Goal: Browse casually: Explore the website without a specific task or goal

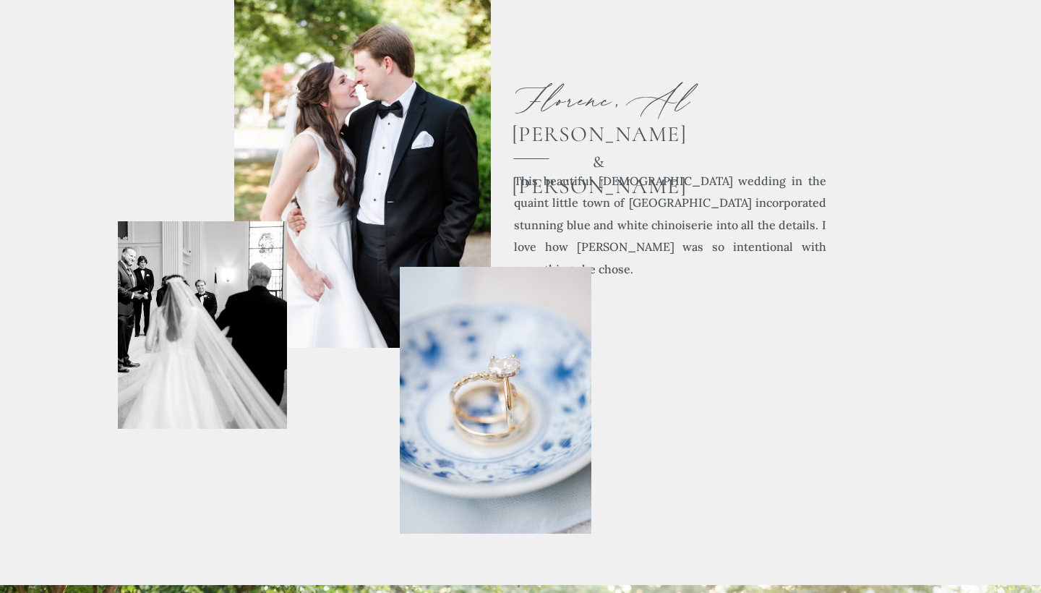
scroll to position [694, 0]
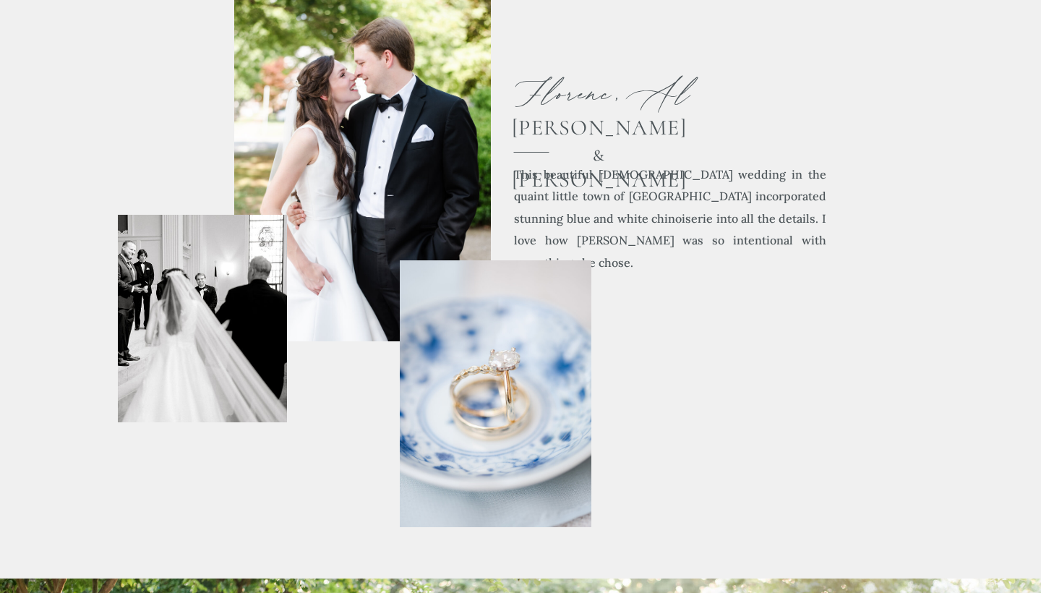
click at [405, 178] on div at bounding box center [362, 149] width 257 height 384
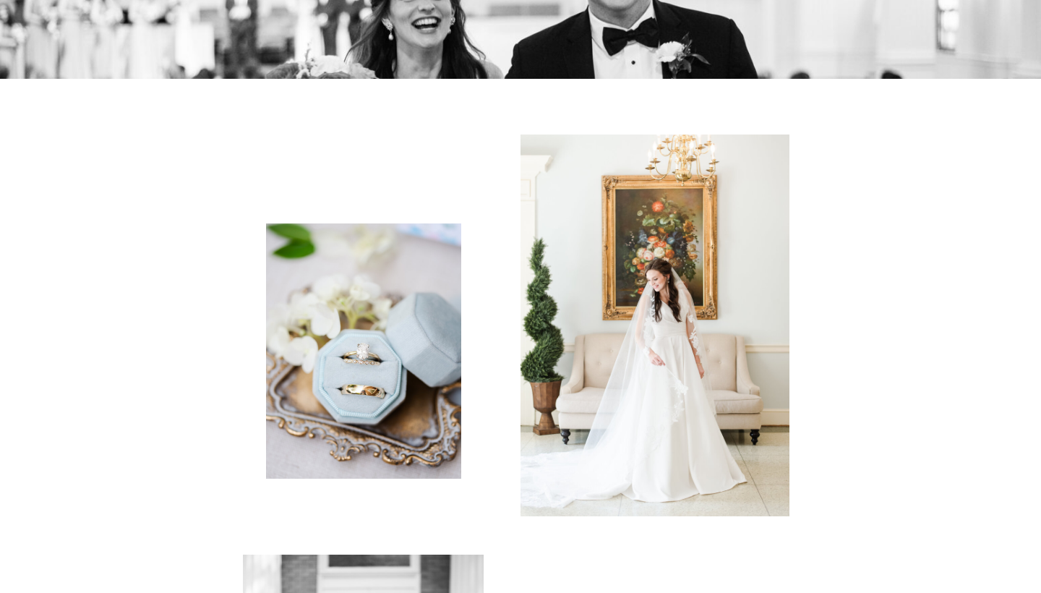
scroll to position [2917, 0]
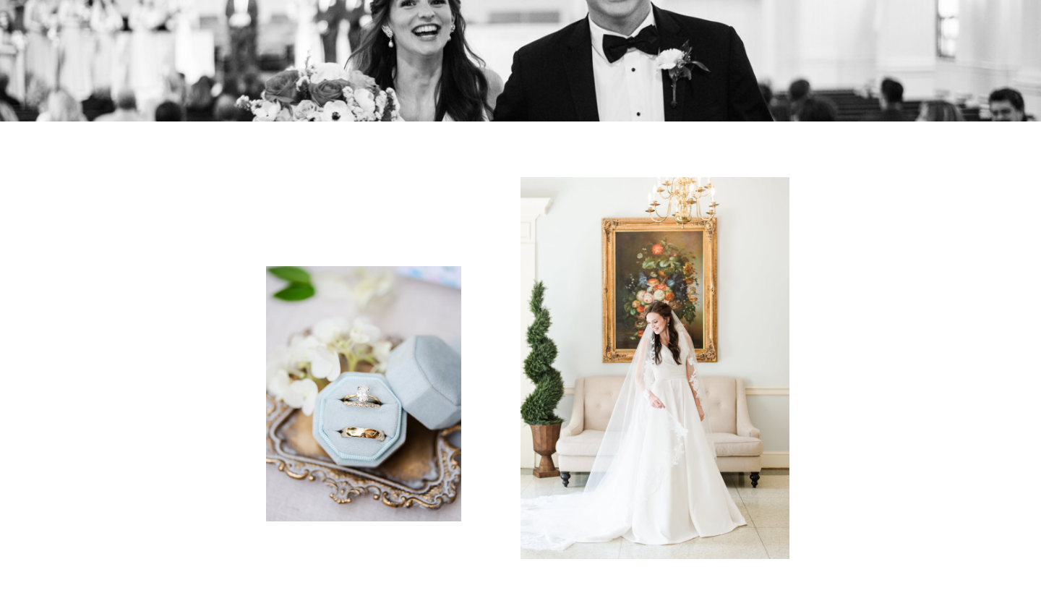
click at [584, 304] on div at bounding box center [654, 368] width 269 height 382
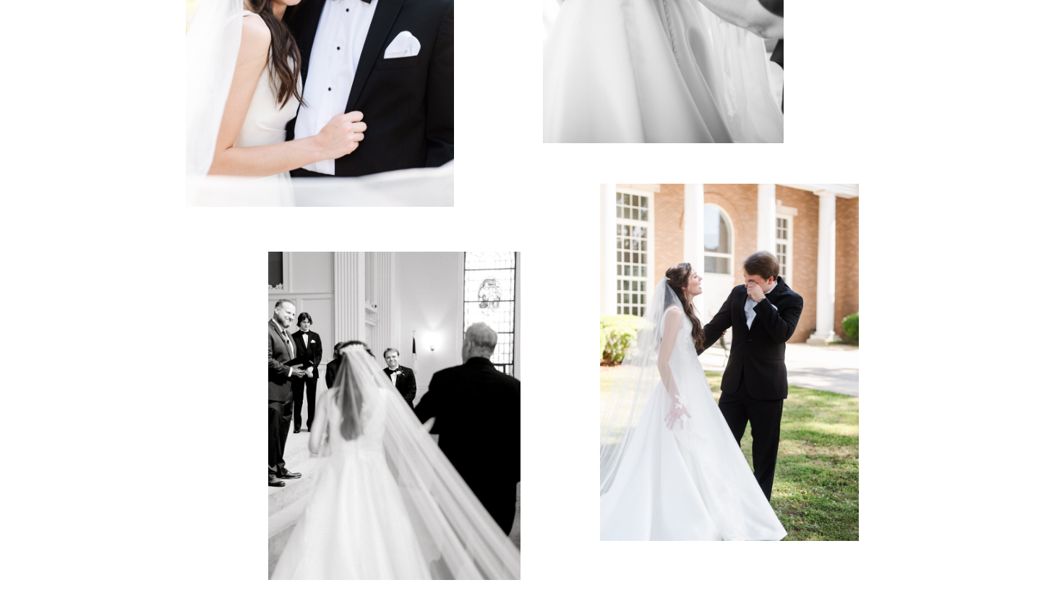
scroll to position [1901, 0]
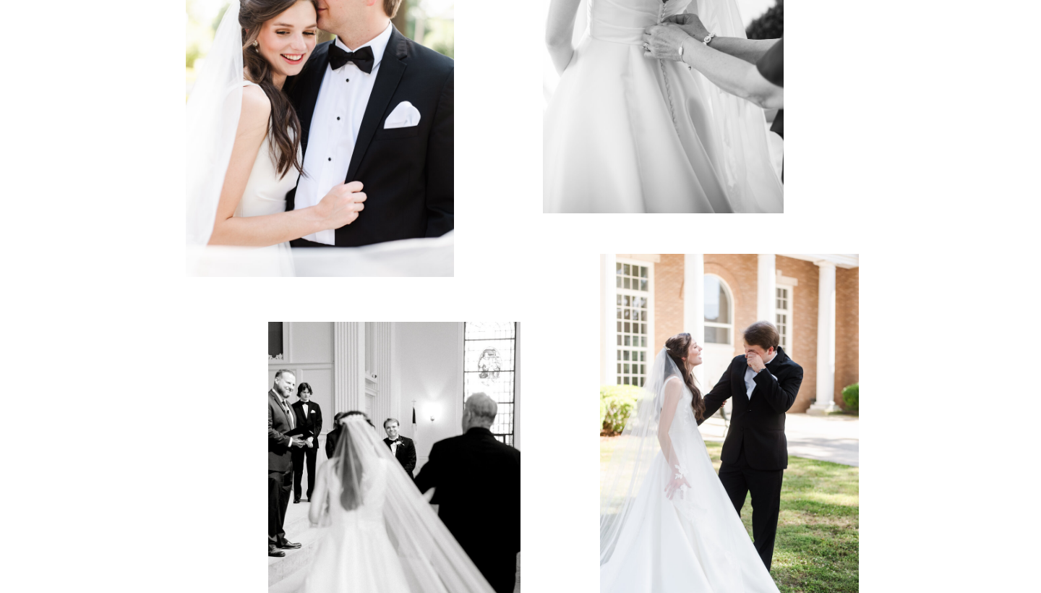
click at [411, 213] on div at bounding box center [320, 87] width 268 height 380
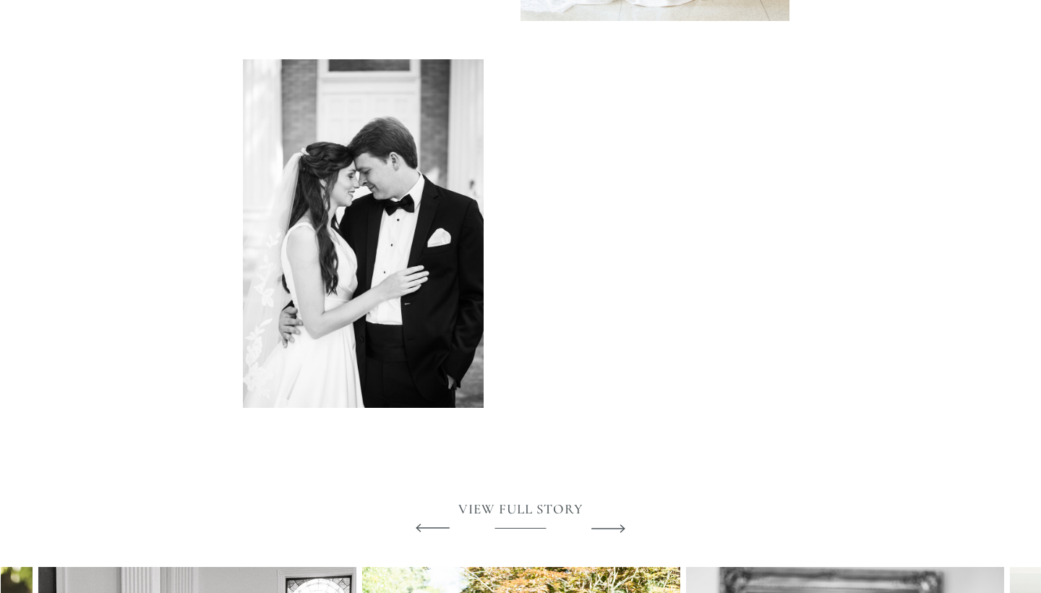
scroll to position [3709, 0]
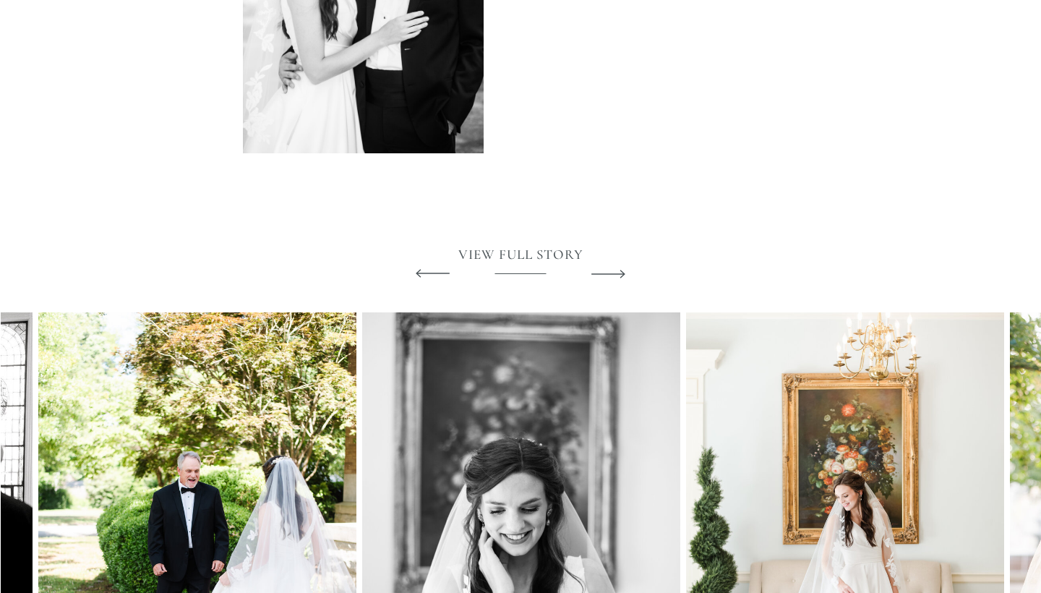
click at [503, 256] on h2 "View full story" at bounding box center [520, 254] width 209 height 17
click at [603, 269] on icon at bounding box center [608, 273] width 44 height 53
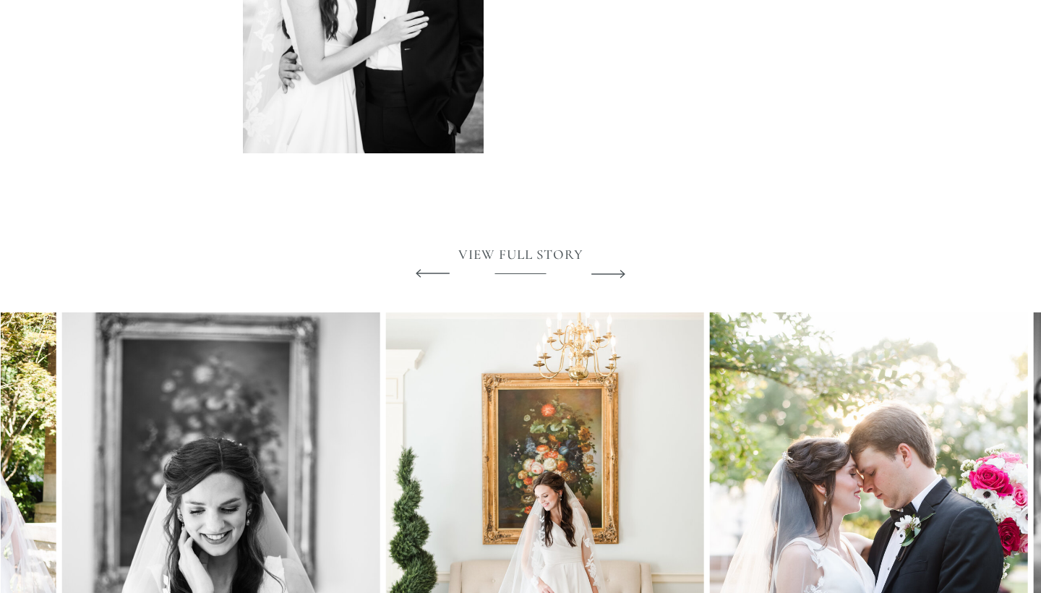
click at [603, 269] on icon at bounding box center [608, 273] width 44 height 53
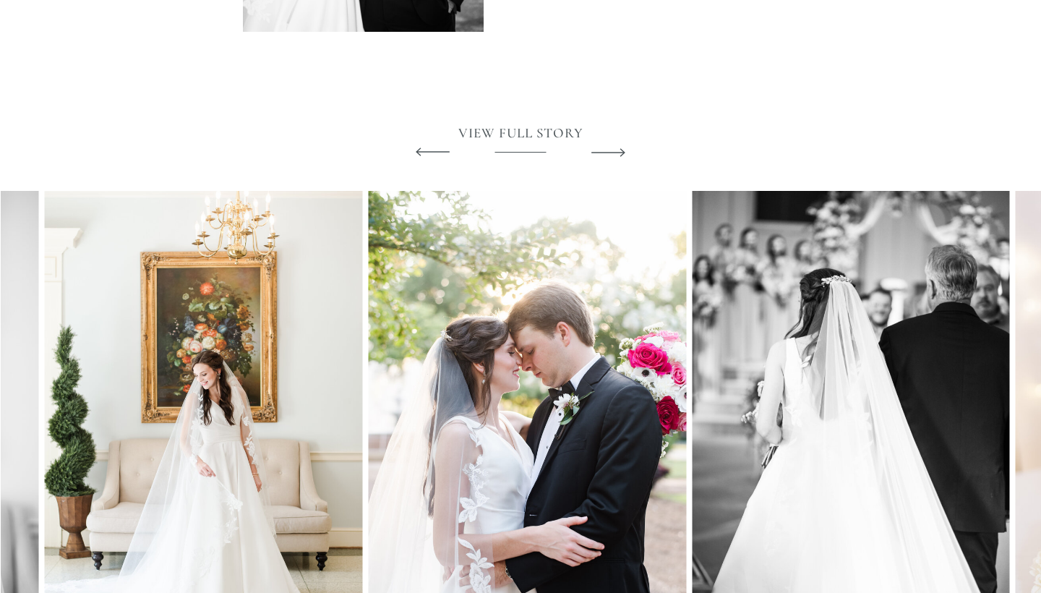
scroll to position [3875, 0]
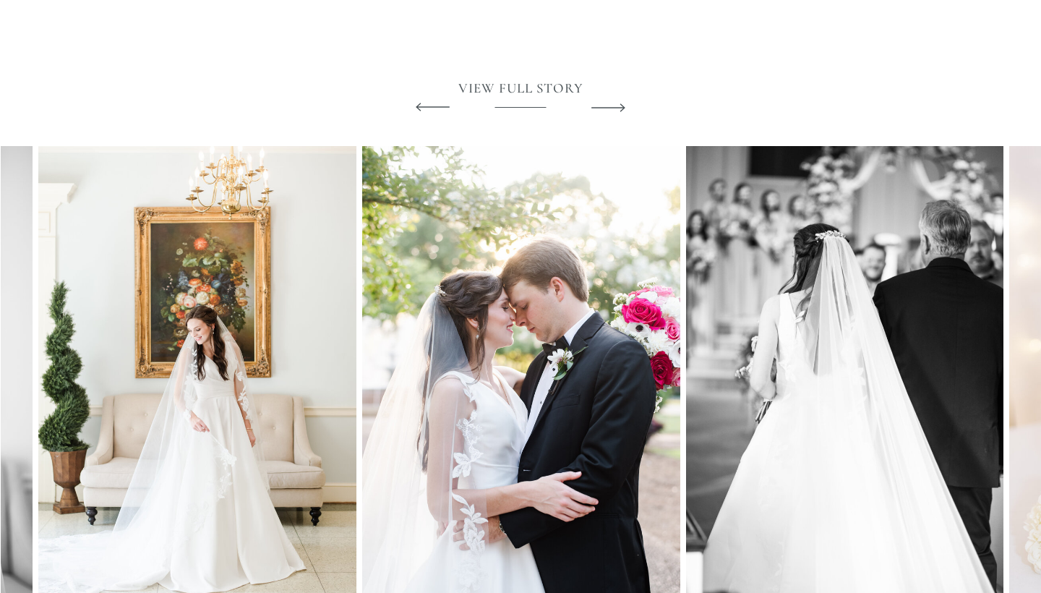
click at [622, 113] on icon at bounding box center [608, 107] width 44 height 53
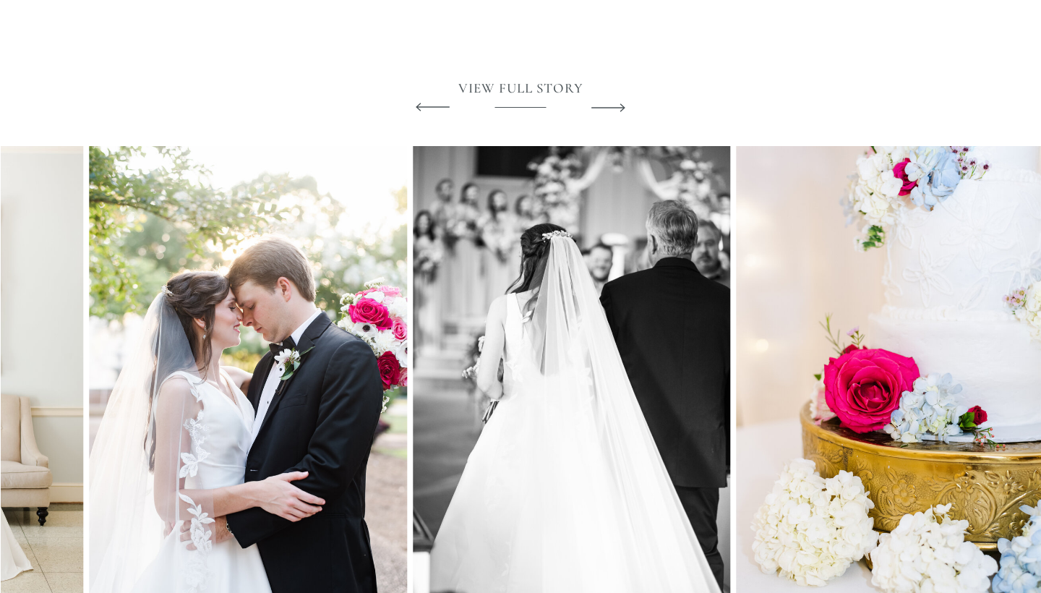
click at [622, 113] on icon at bounding box center [608, 107] width 44 height 53
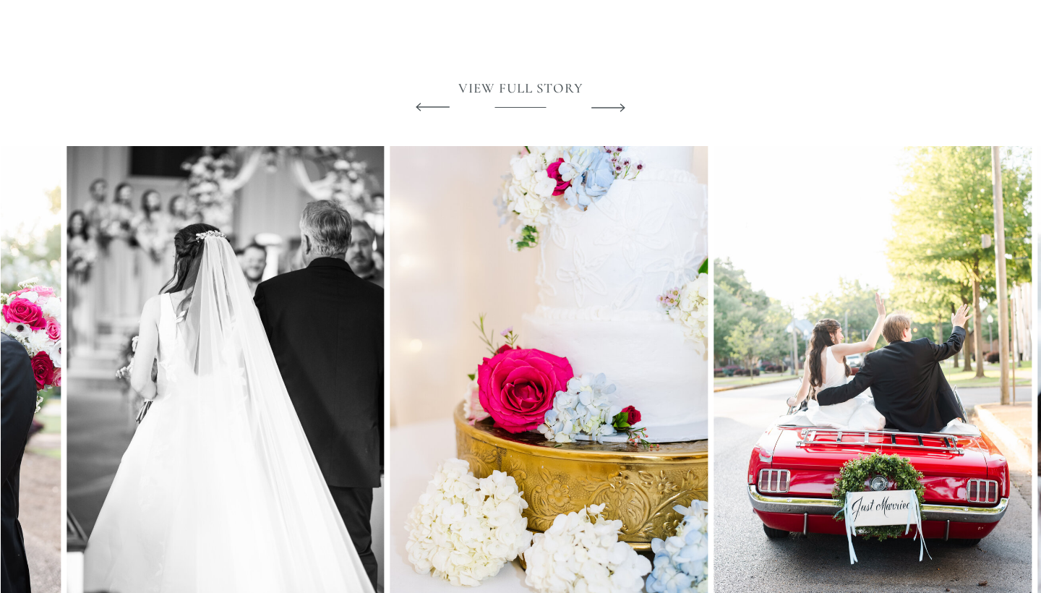
click at [622, 113] on icon at bounding box center [608, 107] width 44 height 53
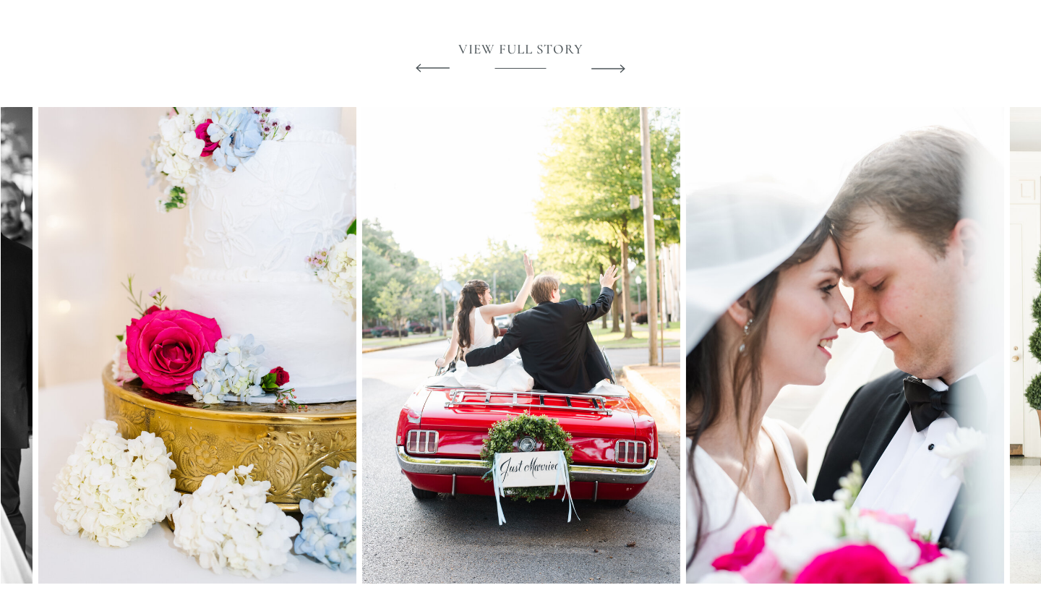
scroll to position [3918, 0]
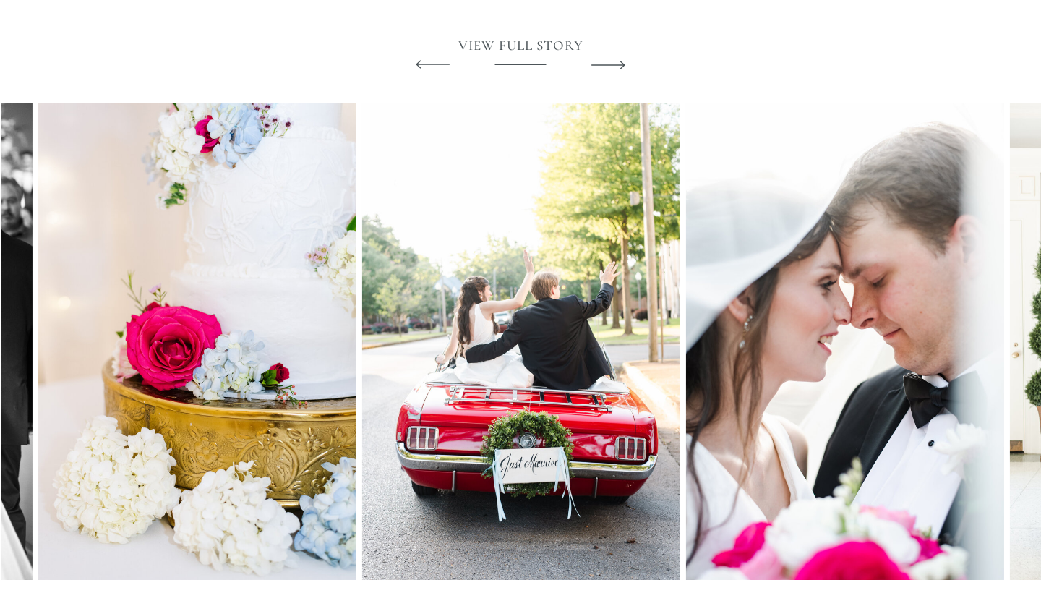
click at [617, 62] on icon at bounding box center [608, 64] width 44 height 53
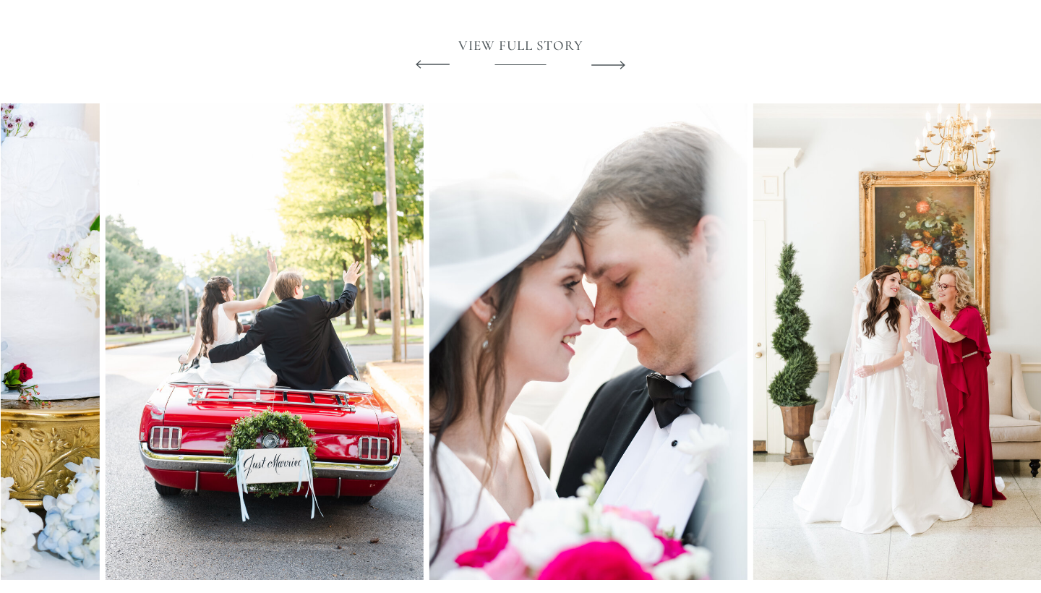
click at [617, 62] on icon at bounding box center [608, 64] width 44 height 53
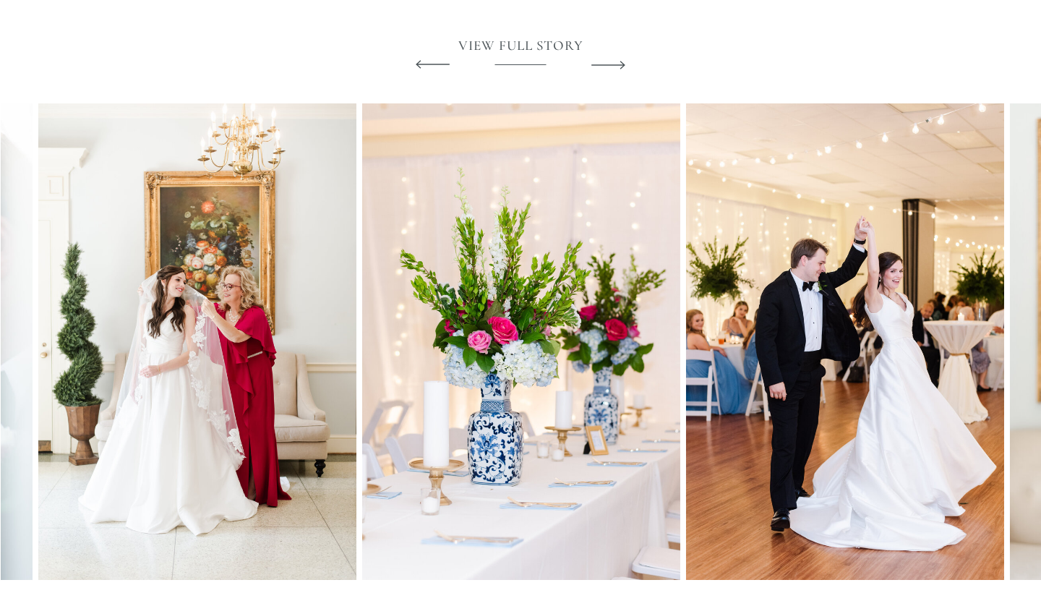
click at [617, 63] on icon at bounding box center [608, 64] width 44 height 53
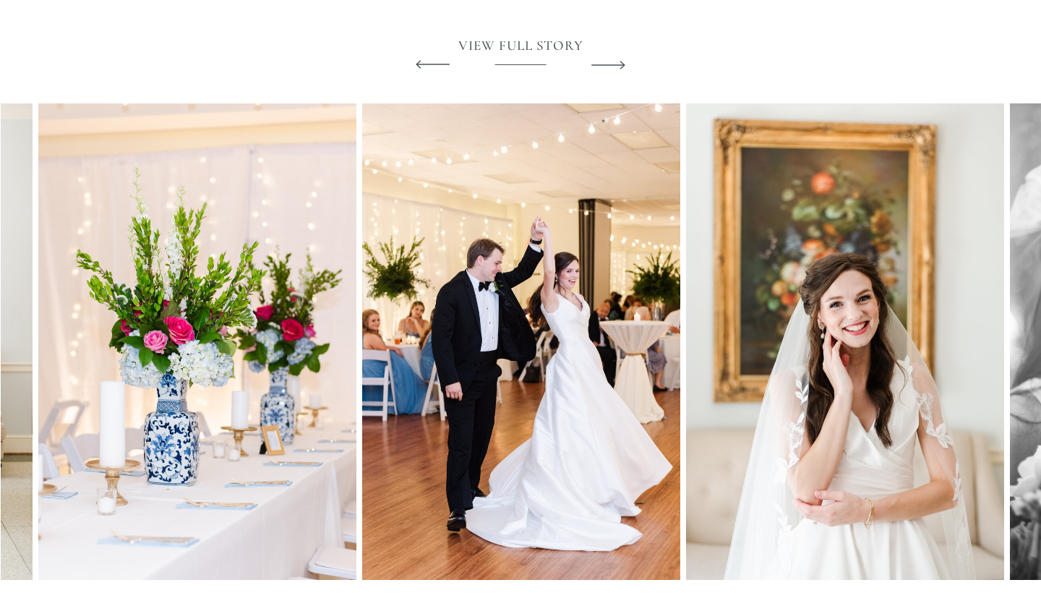
click at [617, 63] on icon at bounding box center [608, 64] width 44 height 53
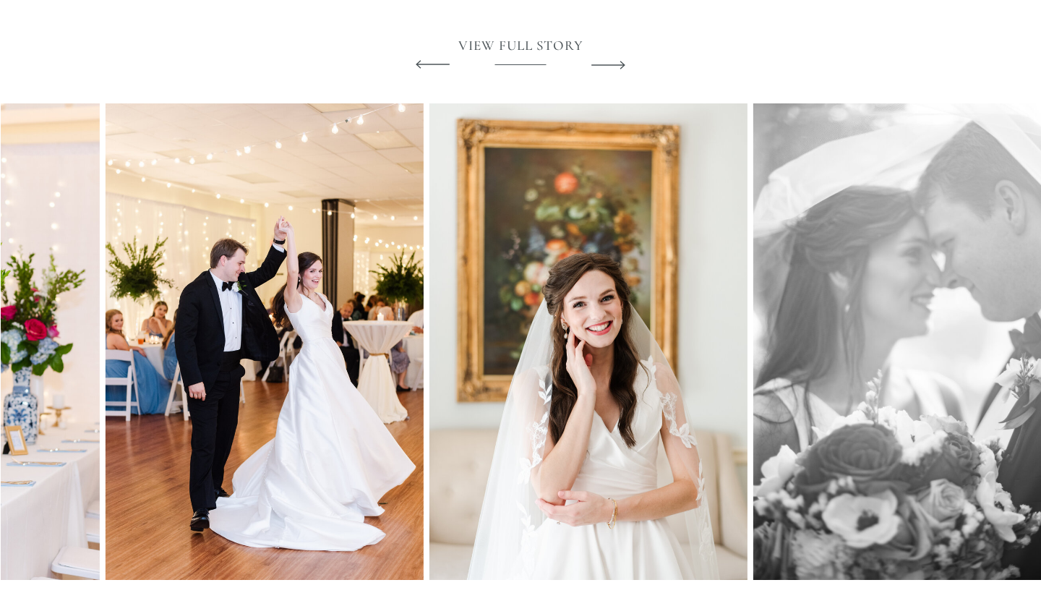
click at [617, 63] on icon at bounding box center [608, 64] width 44 height 53
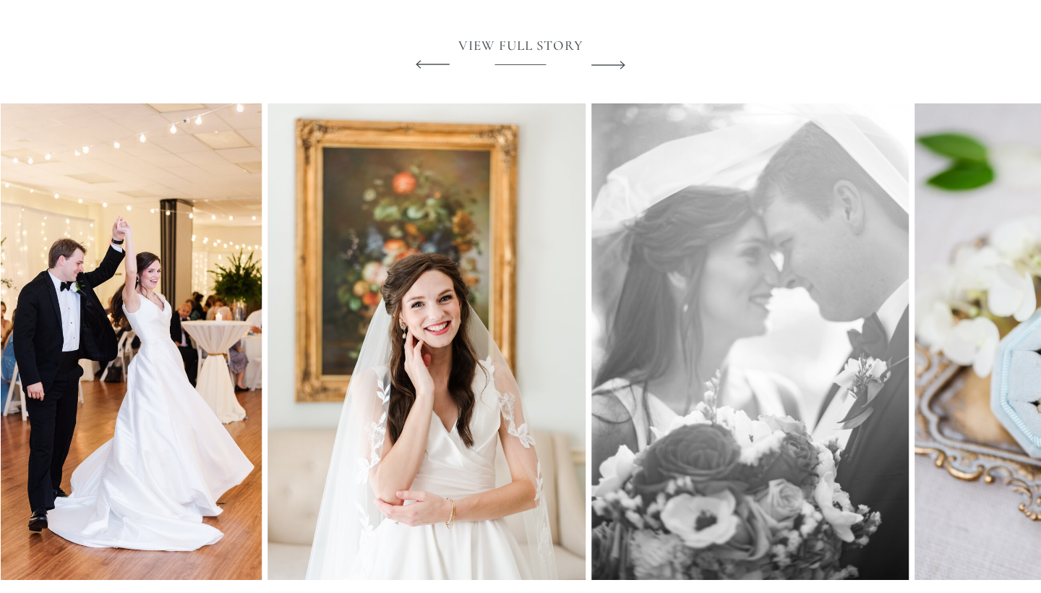
click at [617, 63] on icon at bounding box center [608, 64] width 44 height 53
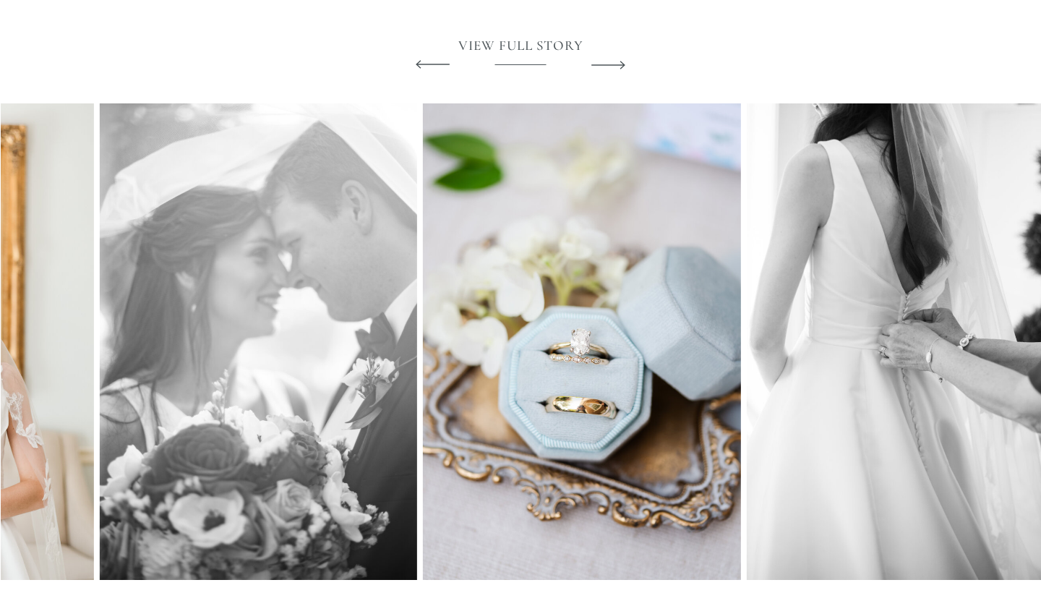
click at [617, 63] on icon at bounding box center [608, 64] width 44 height 53
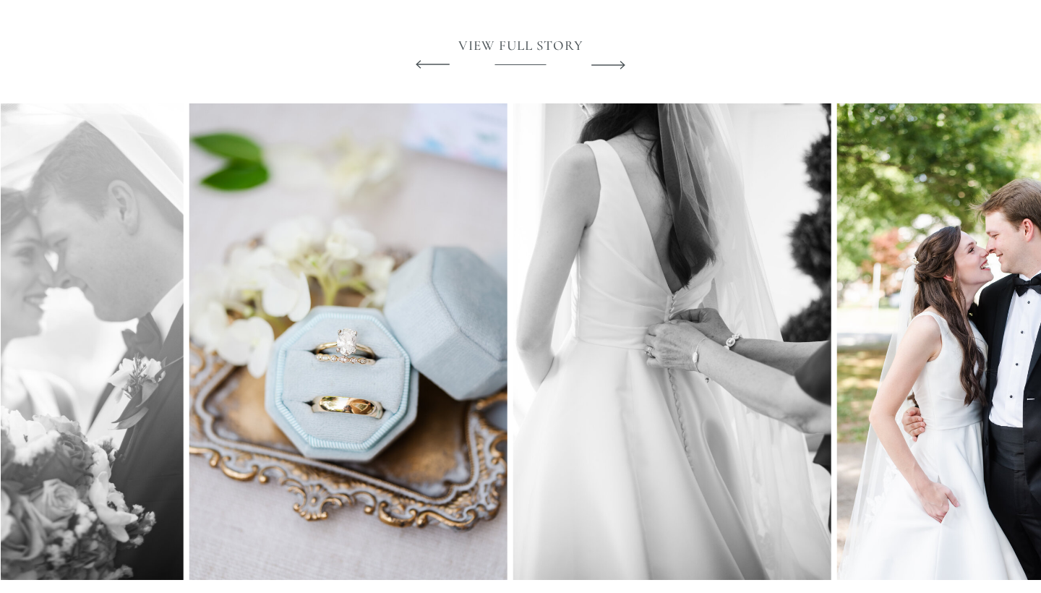
click at [617, 63] on icon at bounding box center [608, 64] width 44 height 53
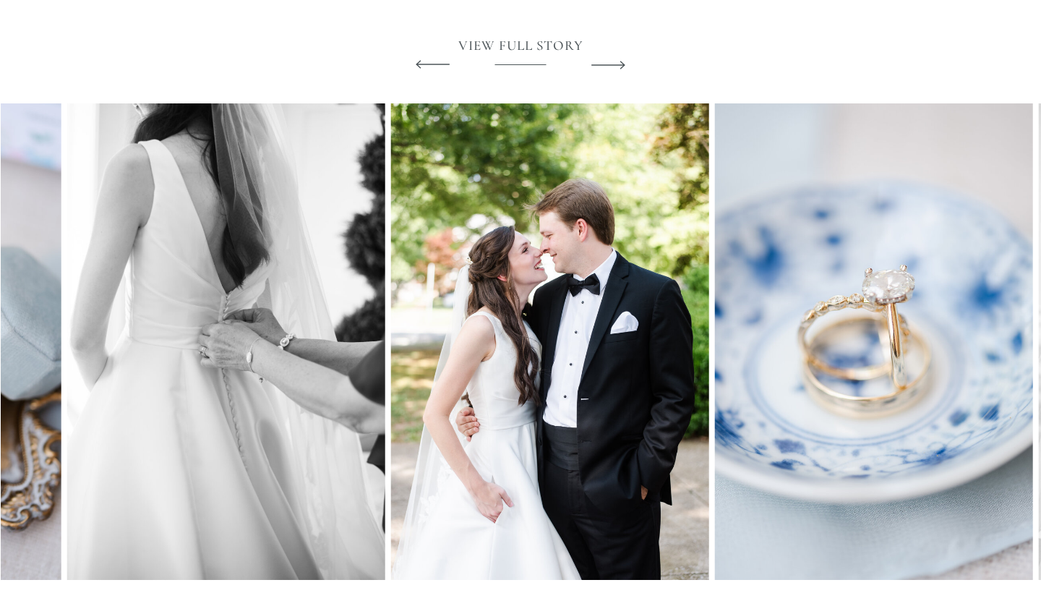
click at [617, 63] on icon at bounding box center [608, 64] width 44 height 53
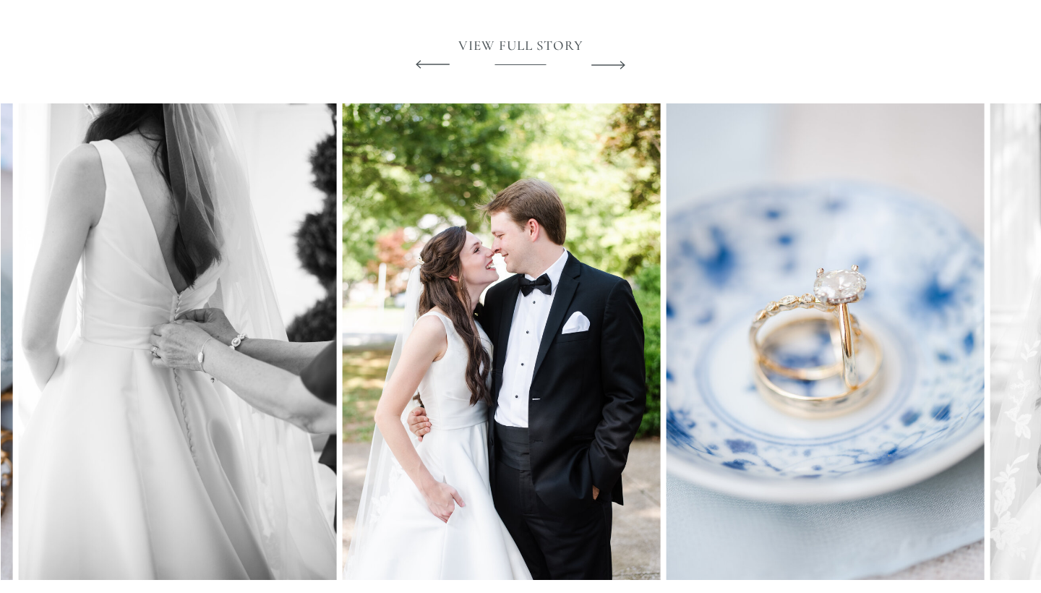
click at [617, 63] on icon at bounding box center [608, 64] width 44 height 53
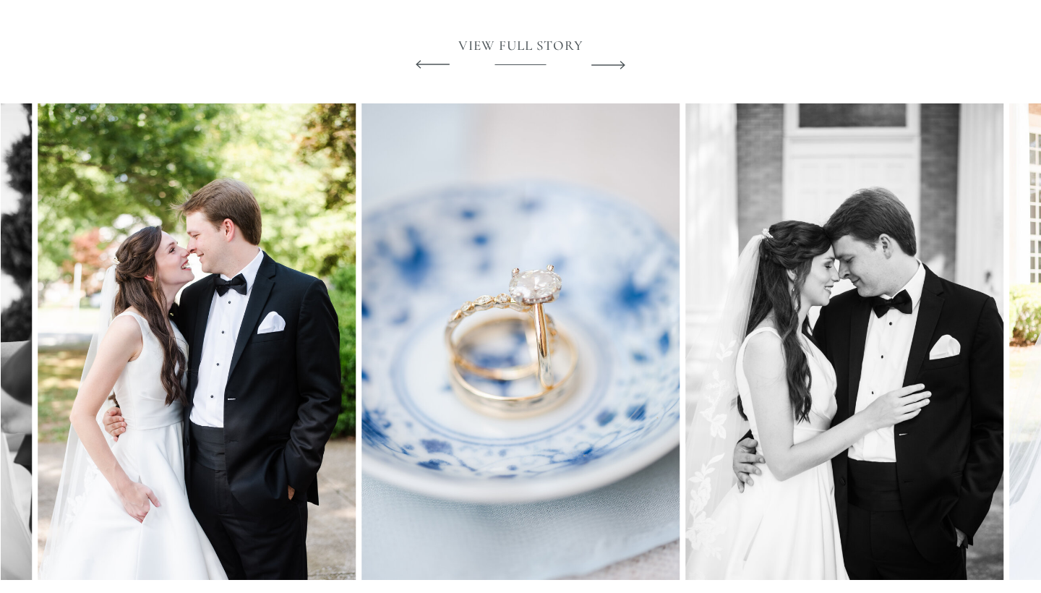
click at [617, 63] on icon at bounding box center [608, 64] width 44 height 53
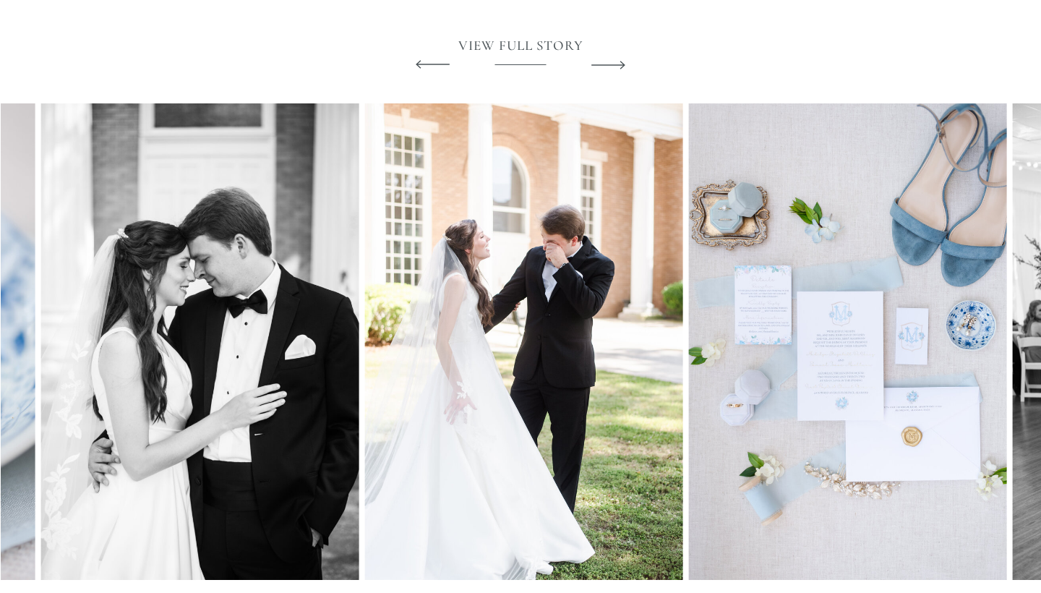
click at [617, 63] on icon at bounding box center [608, 64] width 44 height 53
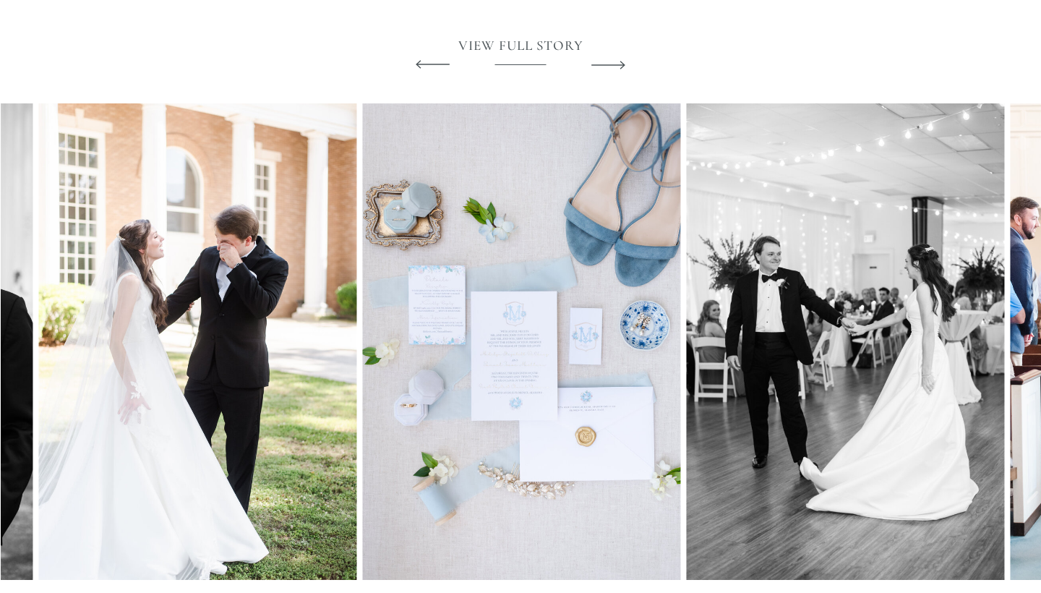
click at [617, 63] on icon at bounding box center [608, 64] width 44 height 53
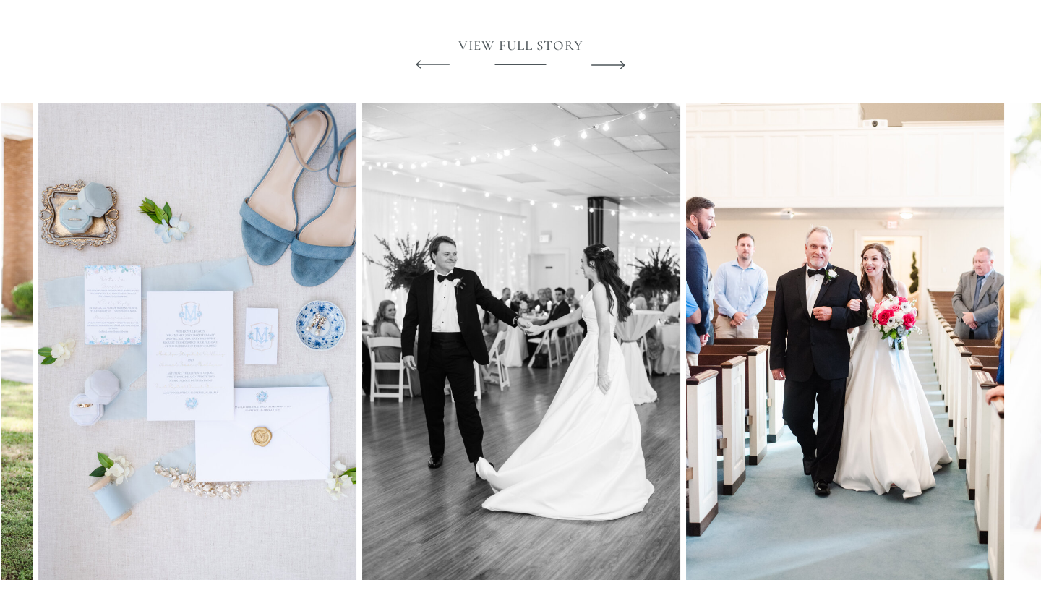
click at [617, 63] on icon at bounding box center [608, 64] width 44 height 53
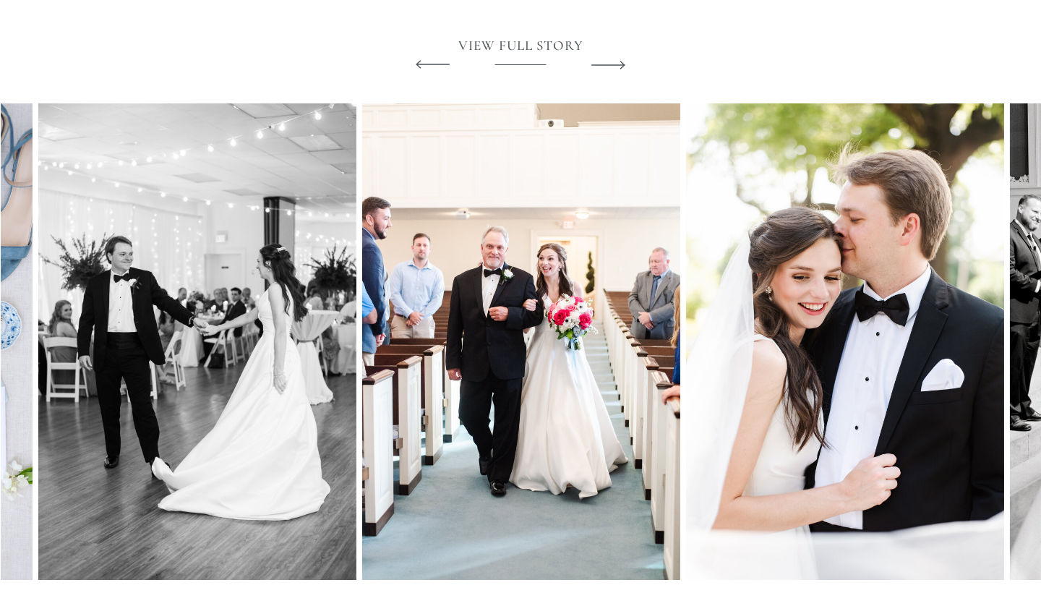
click at [617, 62] on icon at bounding box center [608, 64] width 44 height 53
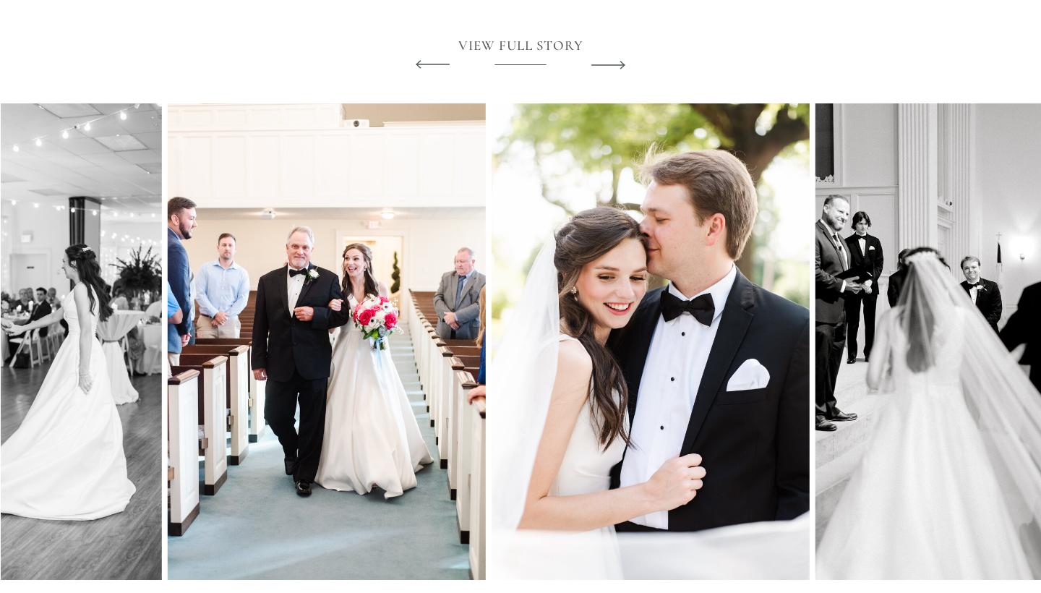
click at [617, 62] on icon at bounding box center [608, 64] width 44 height 53
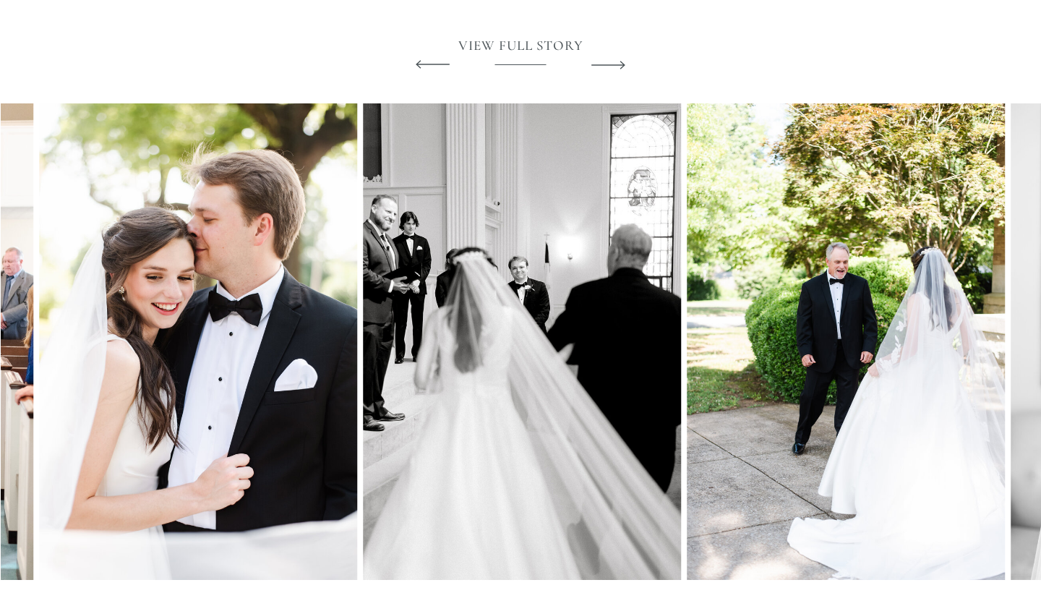
click at [617, 62] on icon at bounding box center [608, 64] width 44 height 53
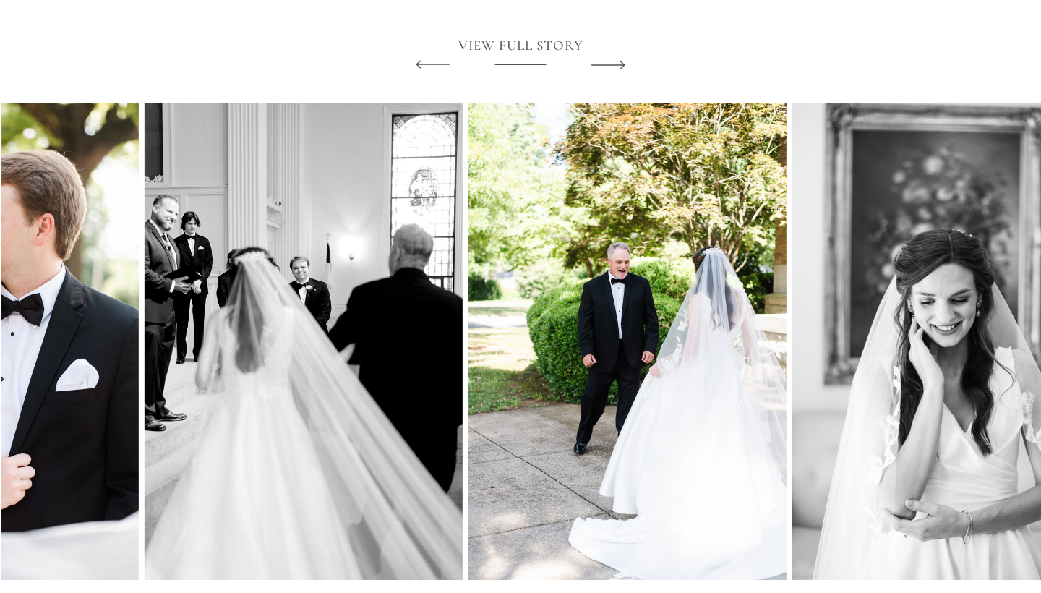
click at [617, 62] on icon at bounding box center [608, 64] width 44 height 53
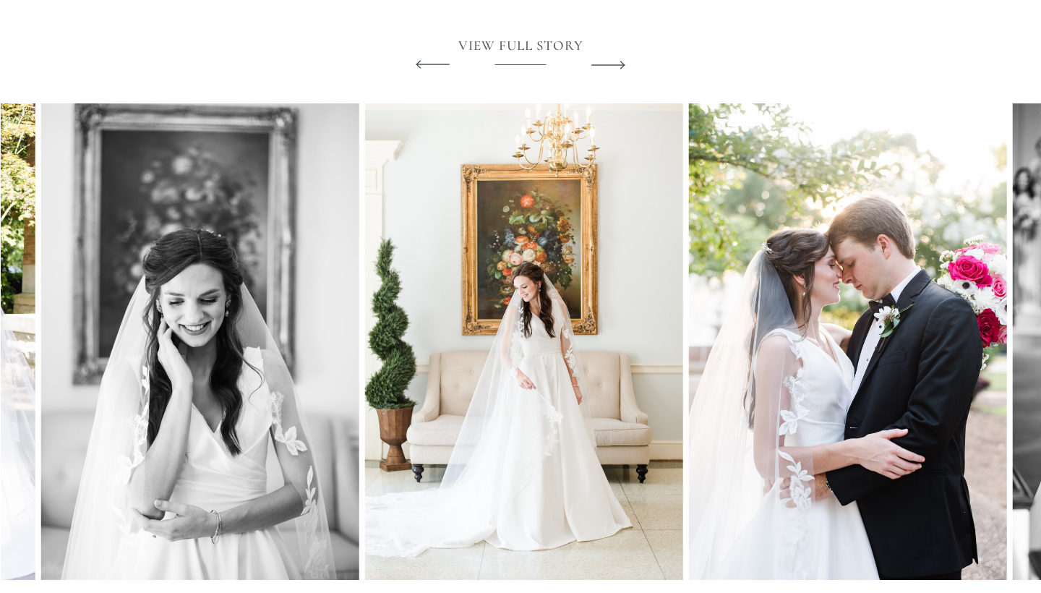
click at [617, 62] on icon at bounding box center [608, 64] width 44 height 53
